Goal: Browse casually: Explore the website without a specific task or goal

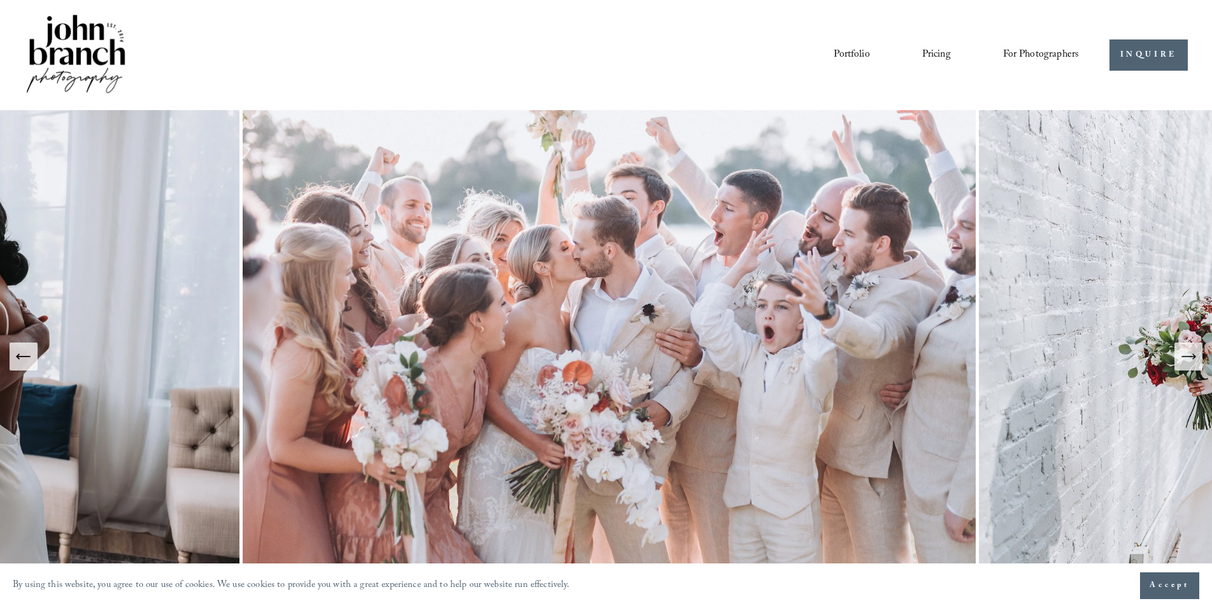
click at [1177, 585] on span "Accept" at bounding box center [1169, 585] width 40 height 13
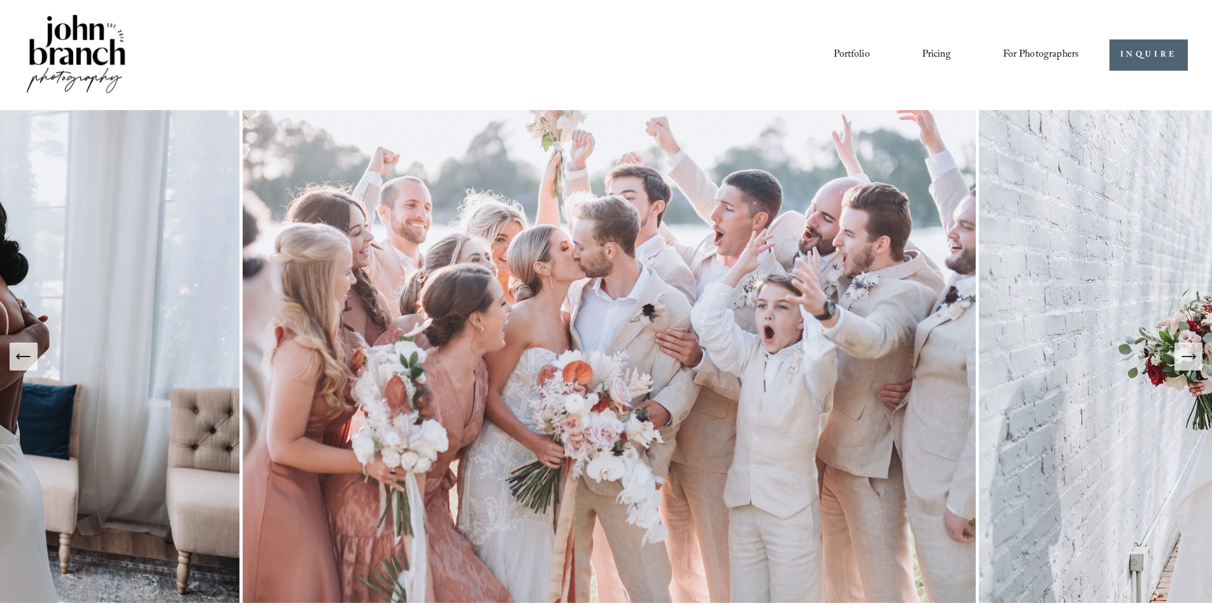
click at [1196, 359] on icon "Next Slide" at bounding box center [1188, 357] width 18 height 18
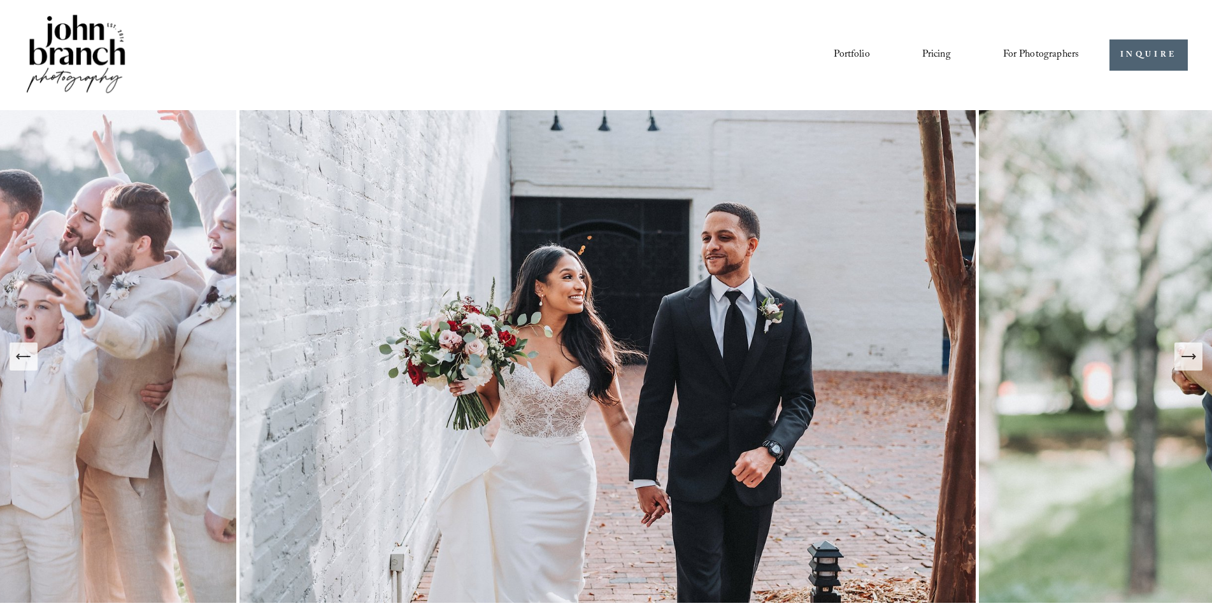
click at [1196, 359] on icon "Next Slide" at bounding box center [1188, 357] width 18 height 18
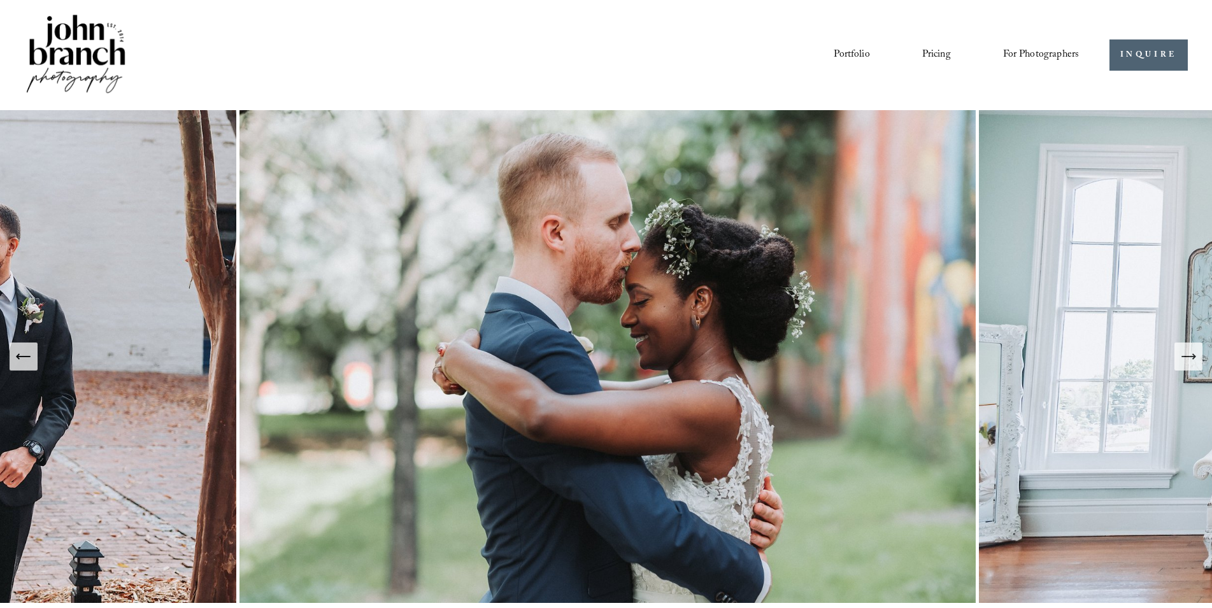
click at [1196, 359] on icon "Next Slide" at bounding box center [1188, 357] width 18 height 18
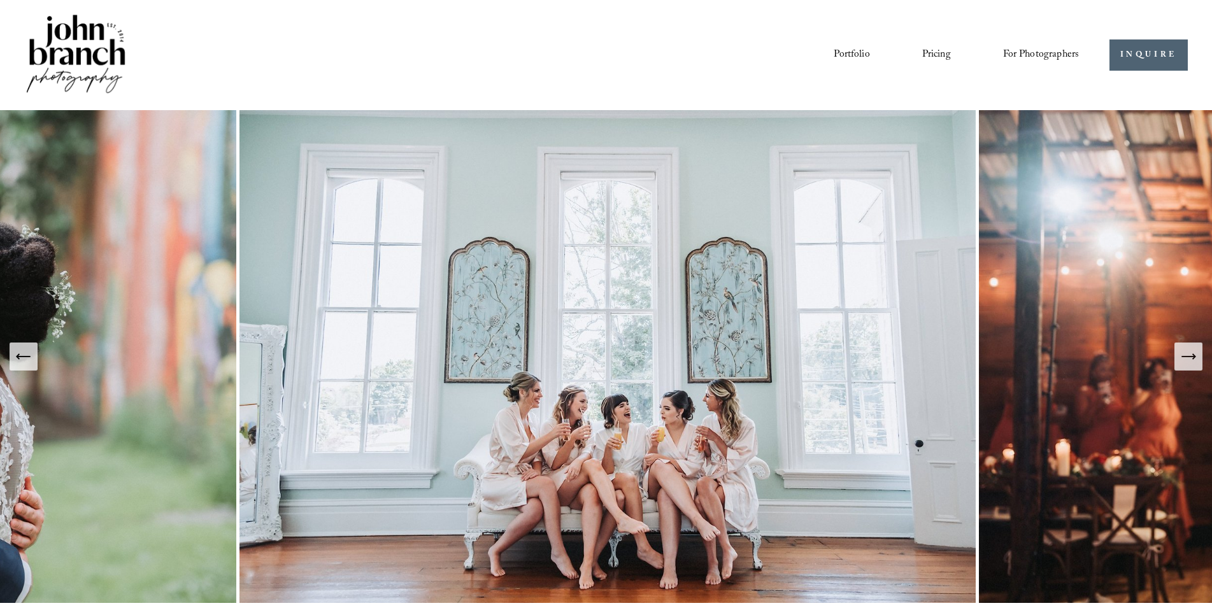
click at [1196, 359] on icon "Next Slide" at bounding box center [1188, 357] width 18 height 18
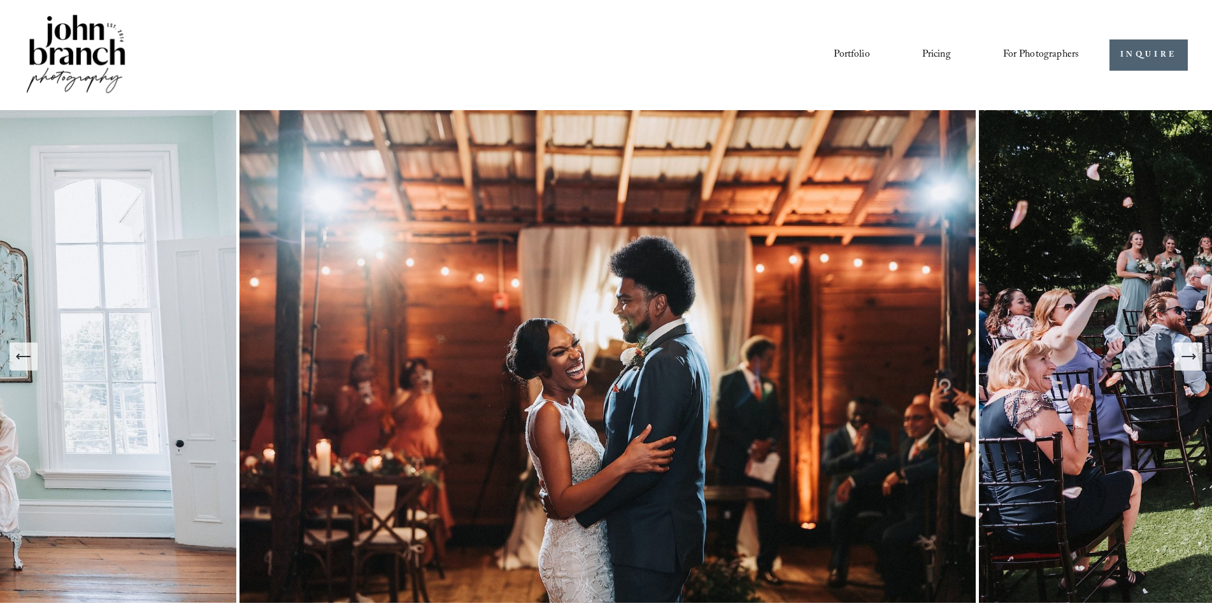
click at [1196, 359] on icon "Next Slide" at bounding box center [1188, 357] width 18 height 18
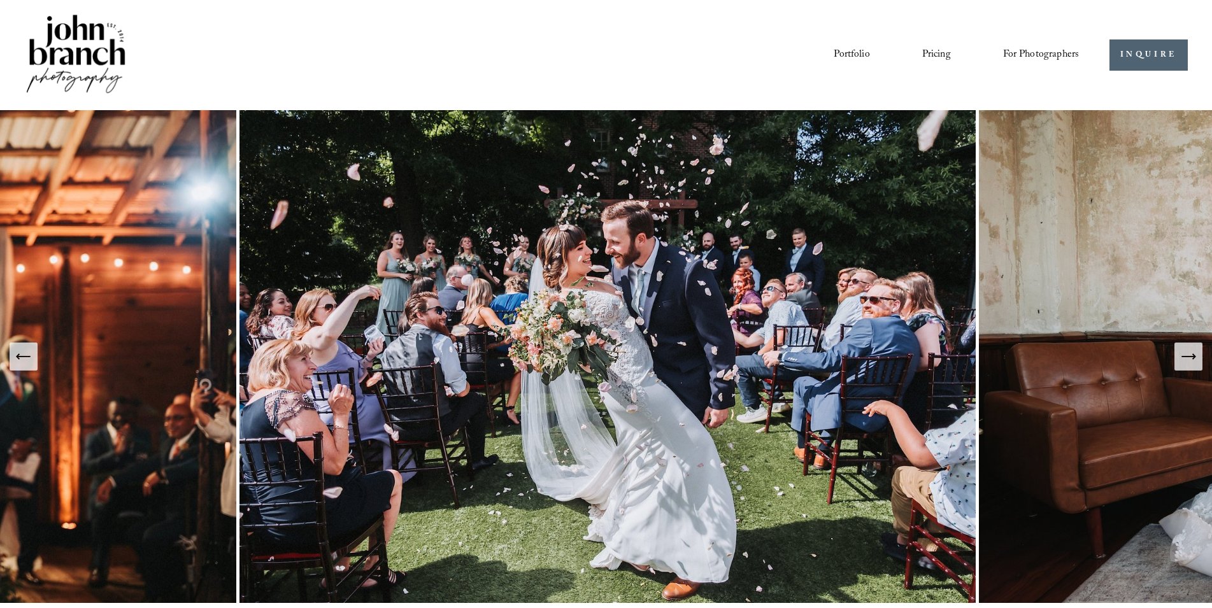
click at [1196, 359] on icon "Next Slide" at bounding box center [1188, 357] width 18 height 18
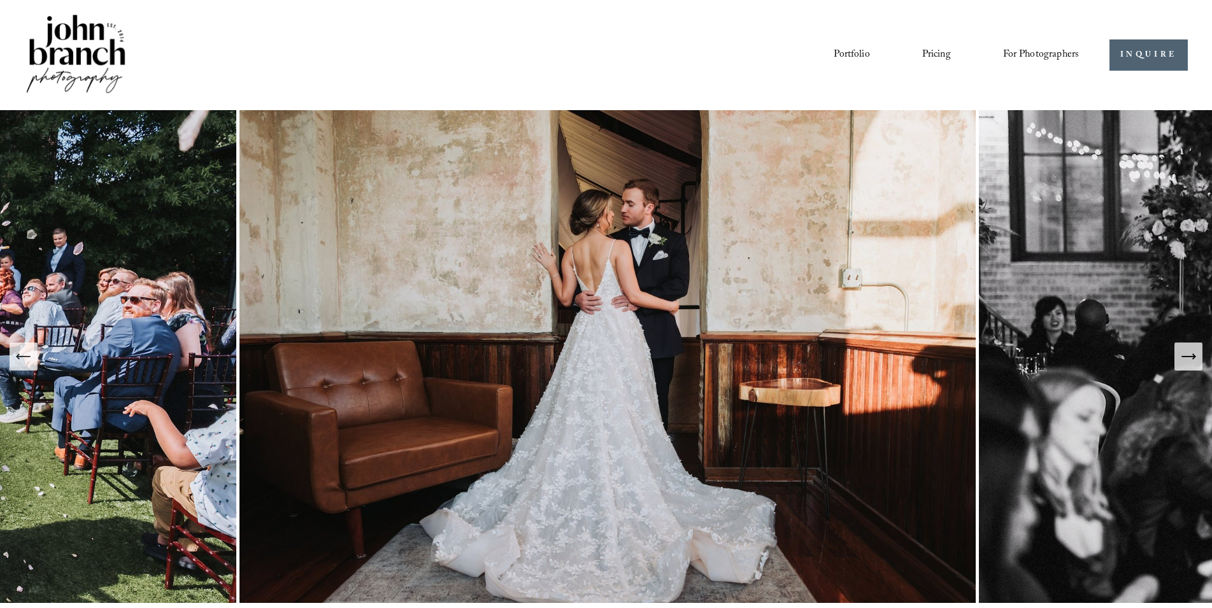
click at [1196, 359] on icon "Next Slide" at bounding box center [1188, 357] width 18 height 18
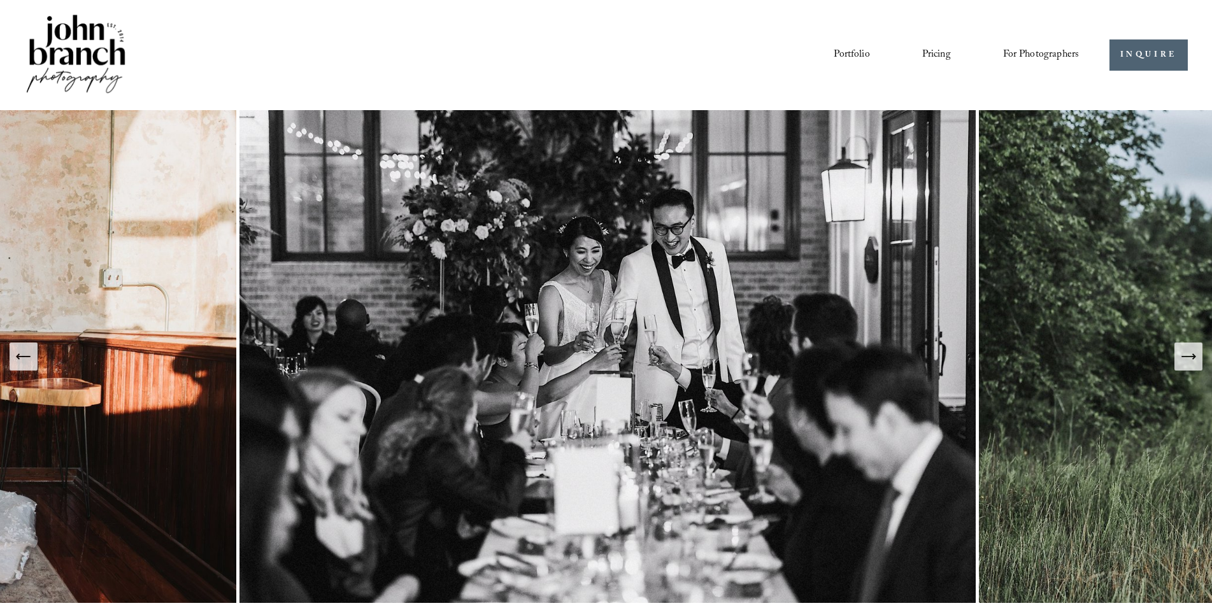
click at [1196, 359] on icon "Next Slide" at bounding box center [1188, 357] width 18 height 18
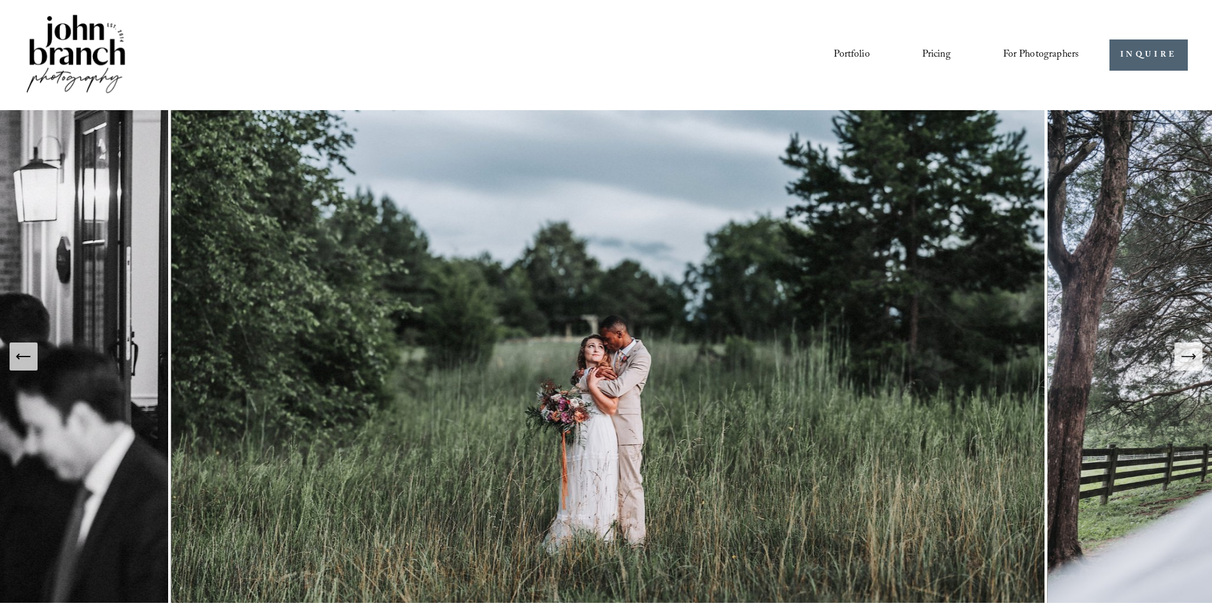
click at [1196, 359] on icon "Next Slide" at bounding box center [1188, 357] width 18 height 18
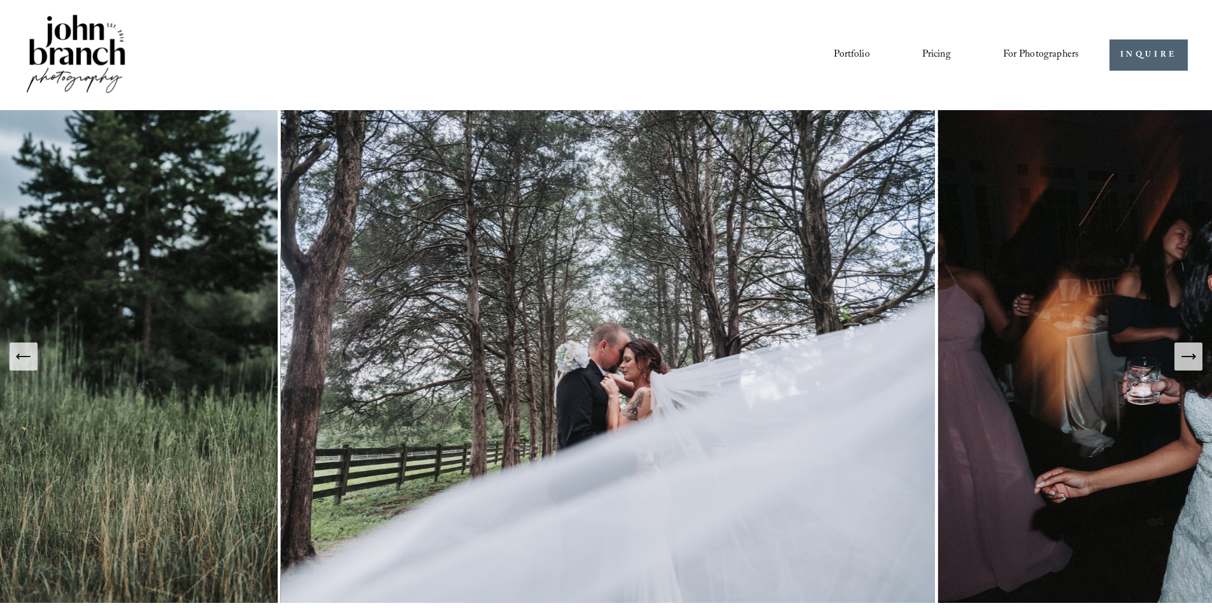
click at [1196, 359] on icon "Next Slide" at bounding box center [1188, 357] width 18 height 18
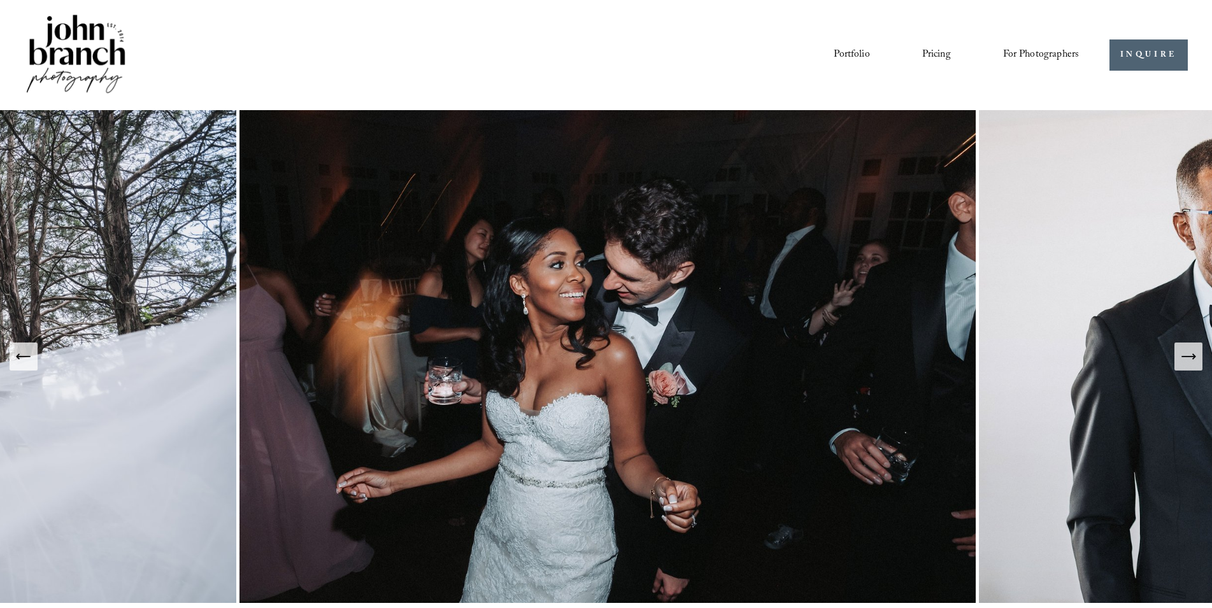
click at [1196, 359] on icon "Next Slide" at bounding box center [1188, 357] width 18 height 18
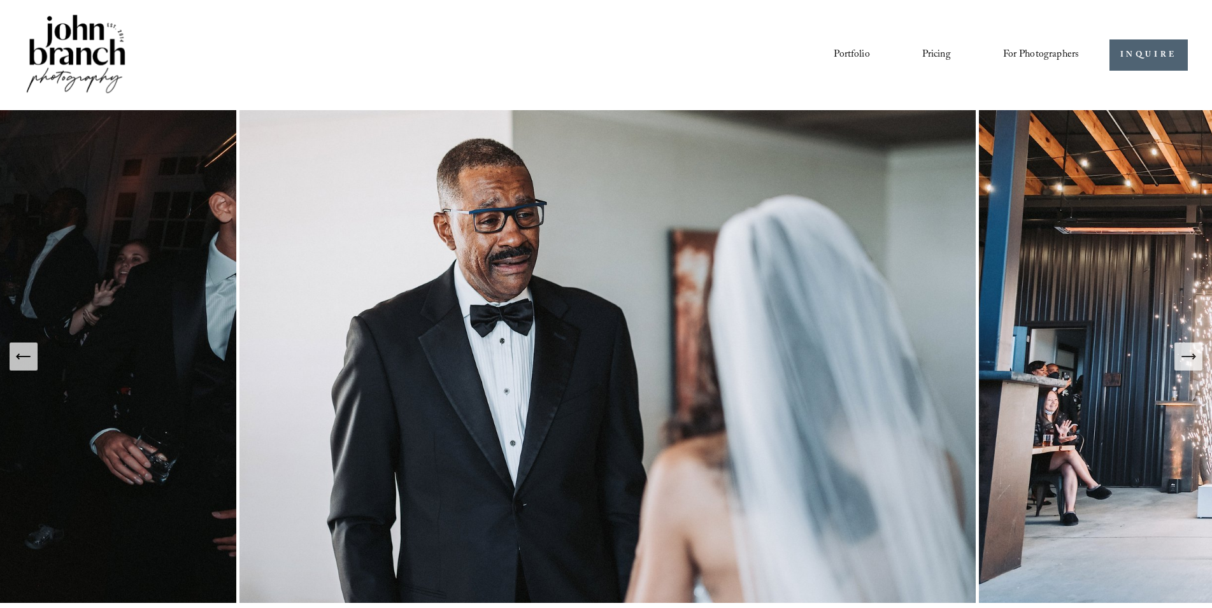
click at [1196, 359] on icon "Next Slide" at bounding box center [1188, 357] width 18 height 18
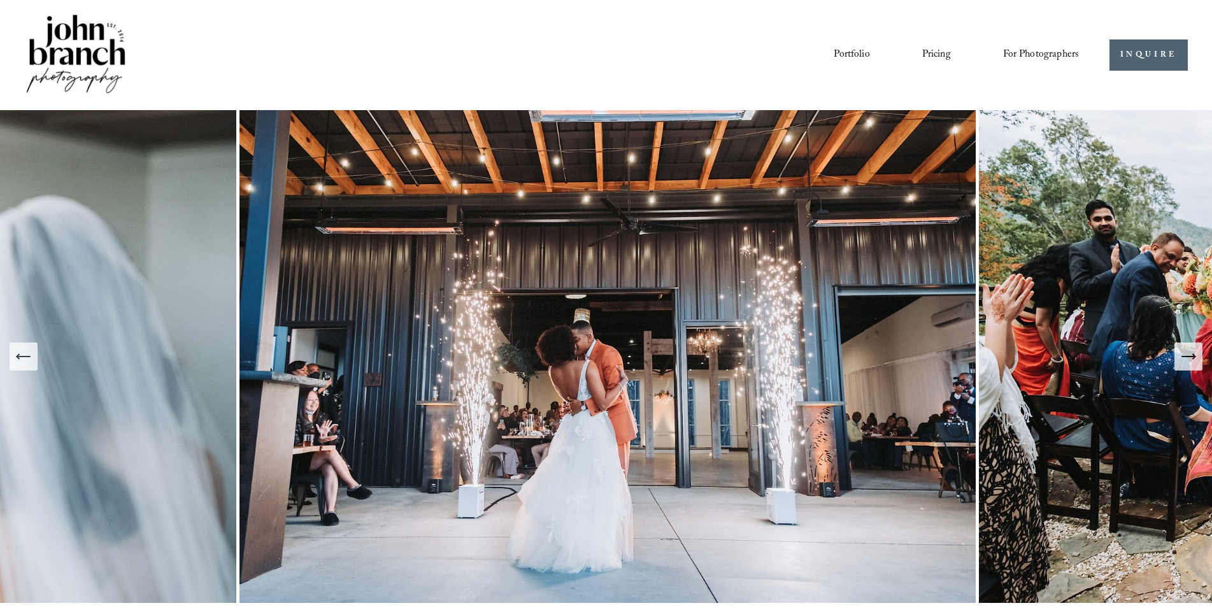
click at [1196, 359] on icon "Next Slide" at bounding box center [1188, 357] width 18 height 18
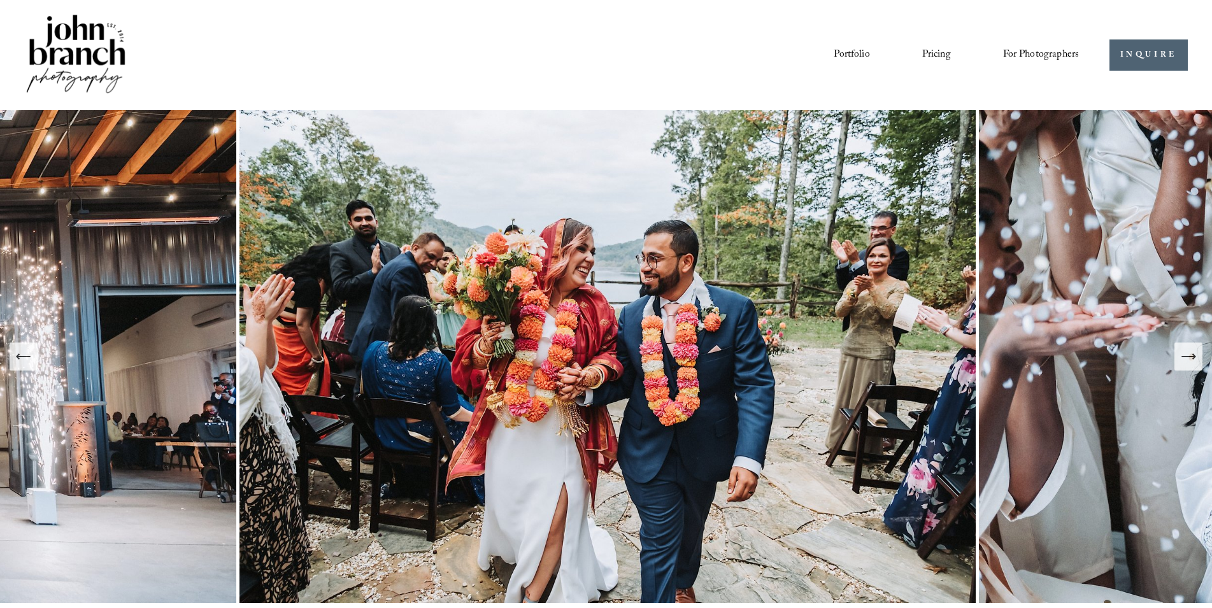
click at [1196, 359] on icon "Next Slide" at bounding box center [1188, 357] width 18 height 18
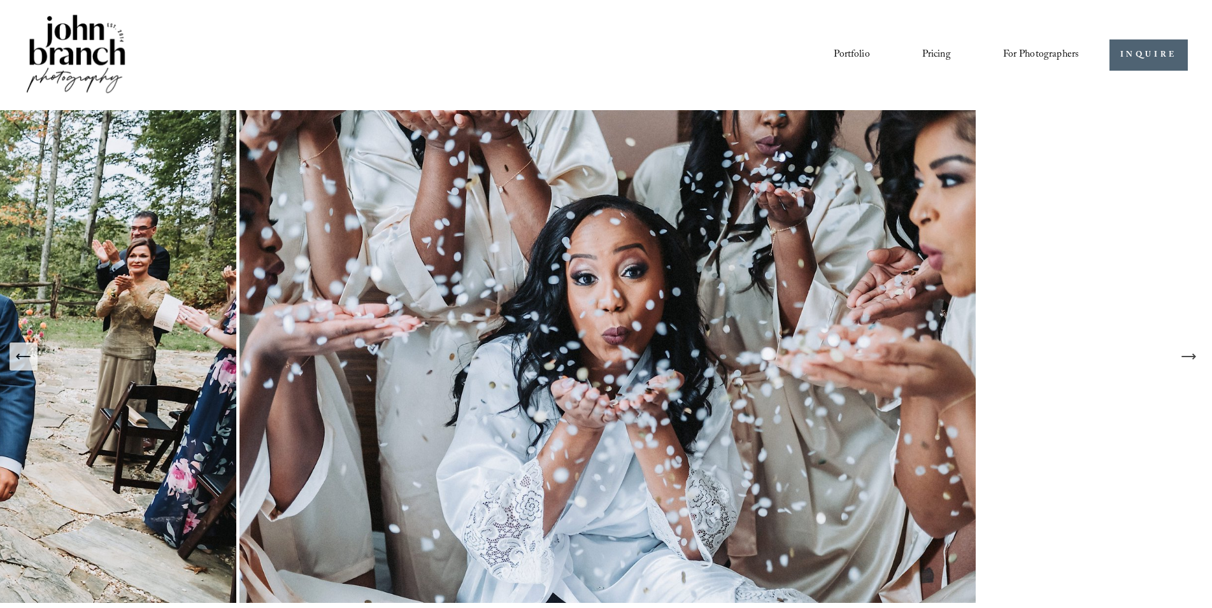
click at [1196, 359] on icon "Next Slide" at bounding box center [1188, 357] width 18 height 18
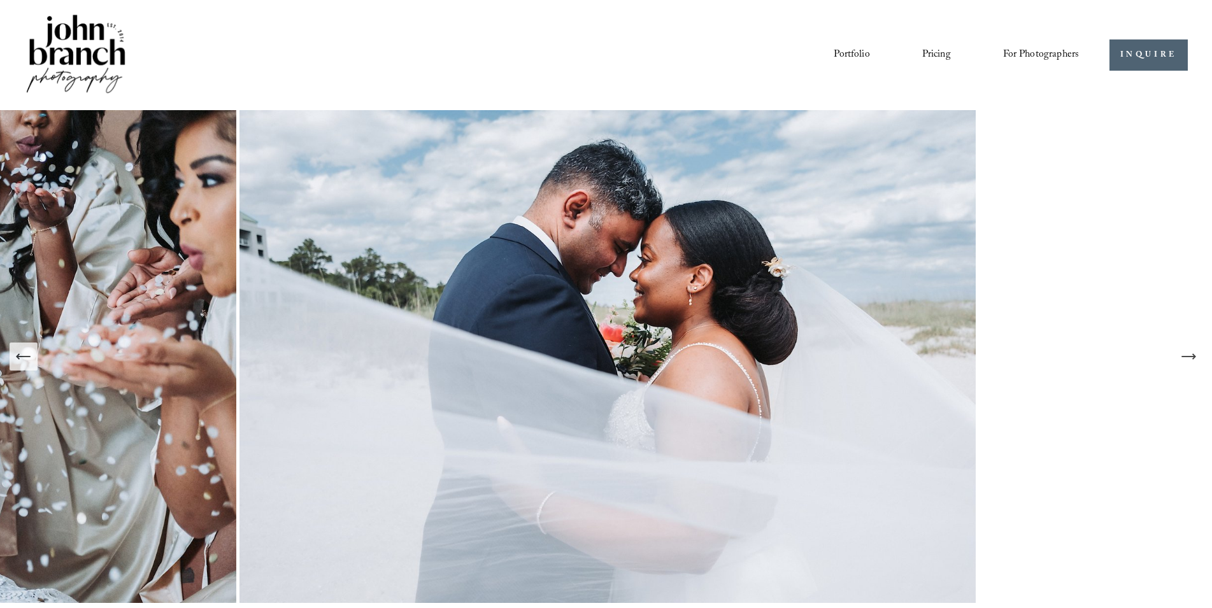
click at [1196, 359] on icon "Next Slide" at bounding box center [1188, 357] width 18 height 18
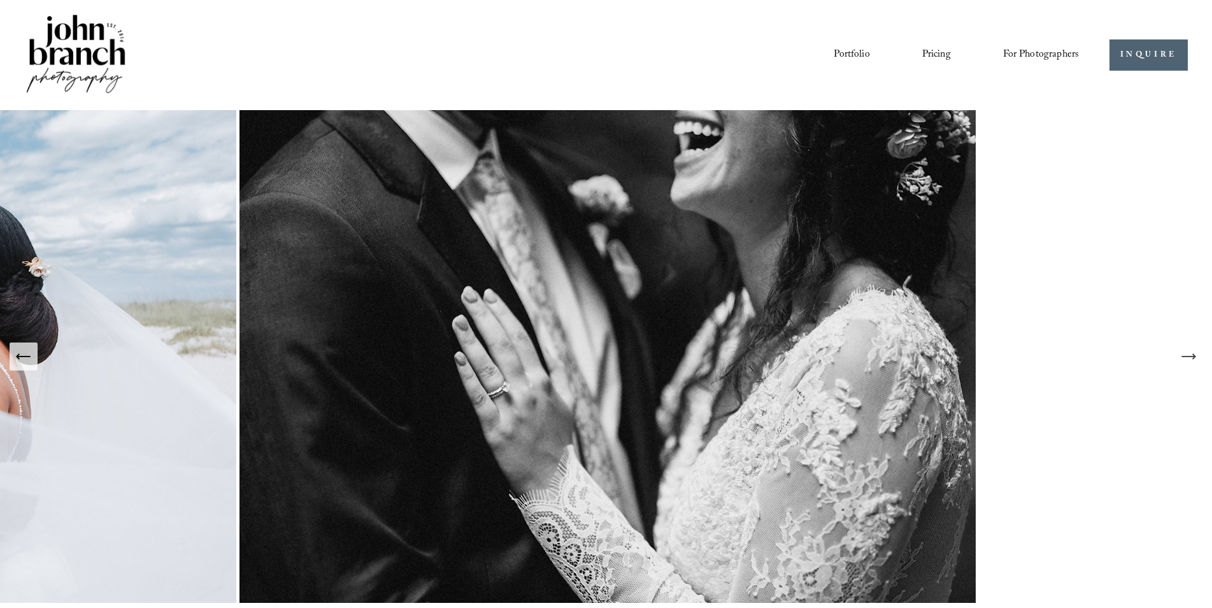
click at [1196, 359] on icon "Next Slide" at bounding box center [1188, 357] width 18 height 18
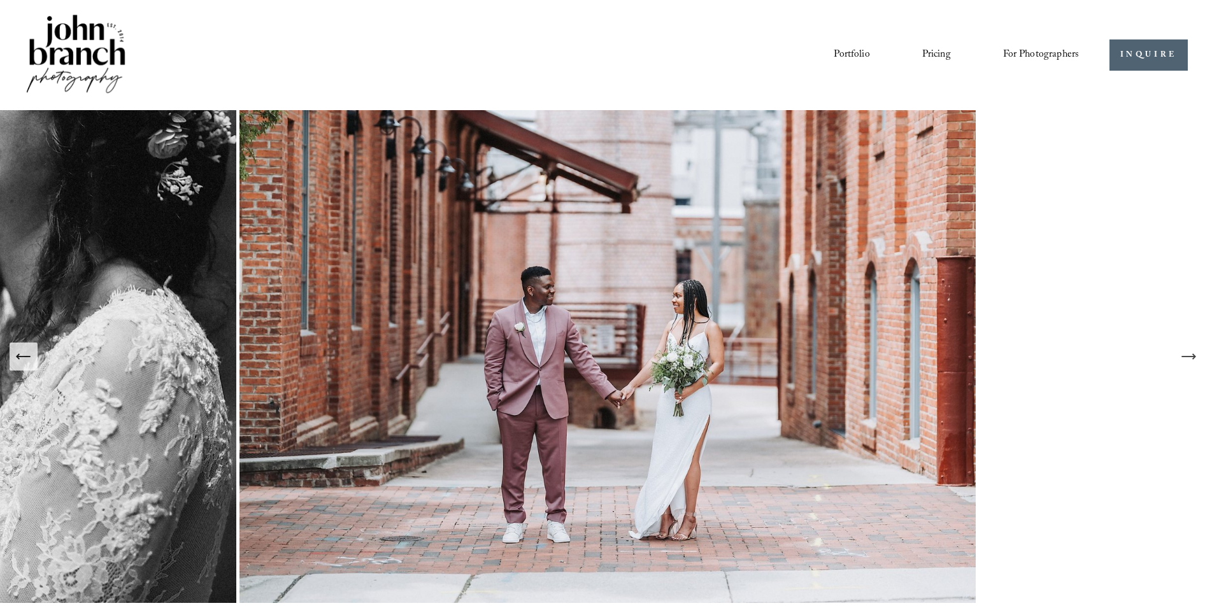
click at [1196, 359] on icon "Next Slide" at bounding box center [1188, 357] width 18 height 18
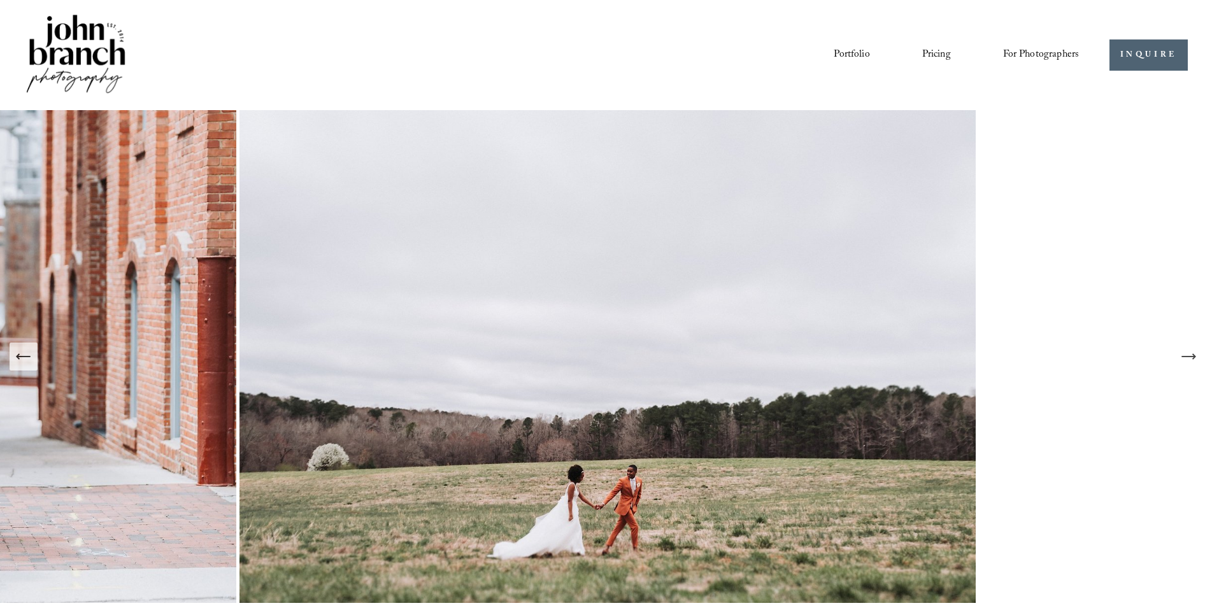
click at [1196, 359] on icon "Next Slide" at bounding box center [1188, 357] width 18 height 18
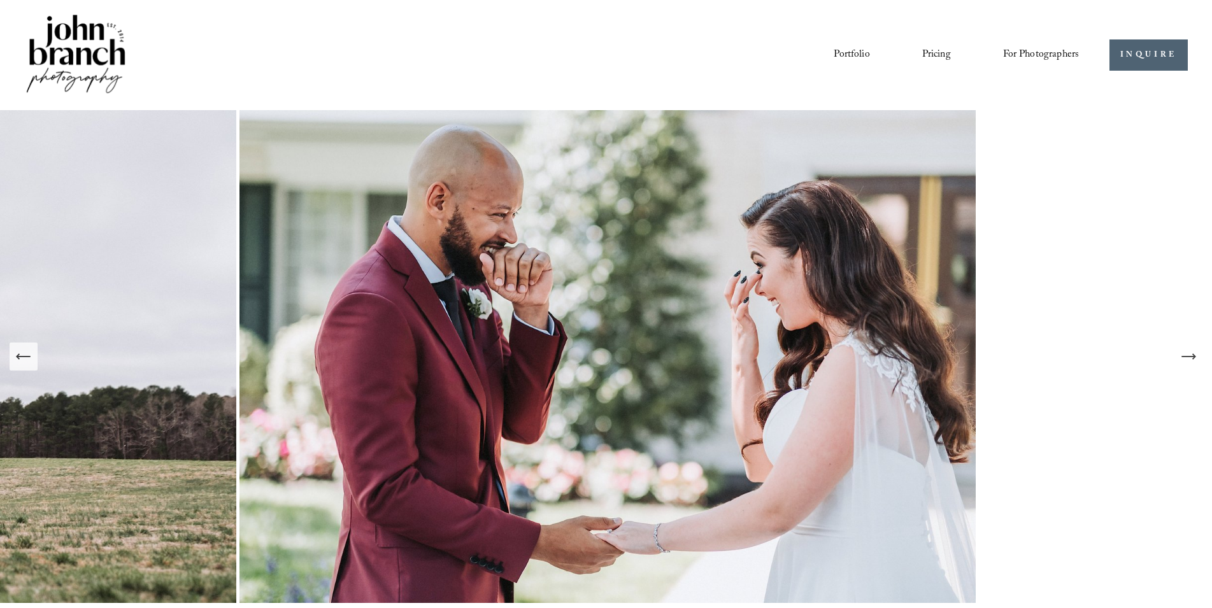
click at [1192, 349] on icon "Next Slide" at bounding box center [1188, 357] width 18 height 18
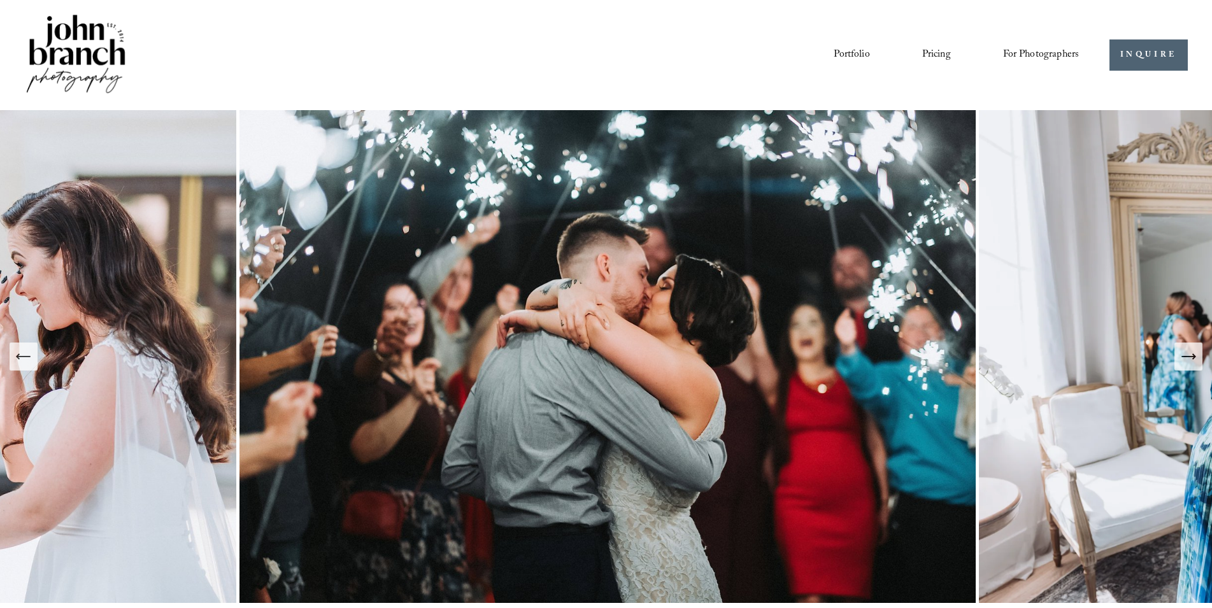
click at [1189, 355] on icon "Next Slide" at bounding box center [1188, 357] width 18 height 18
